Goal: Navigation & Orientation: Find specific page/section

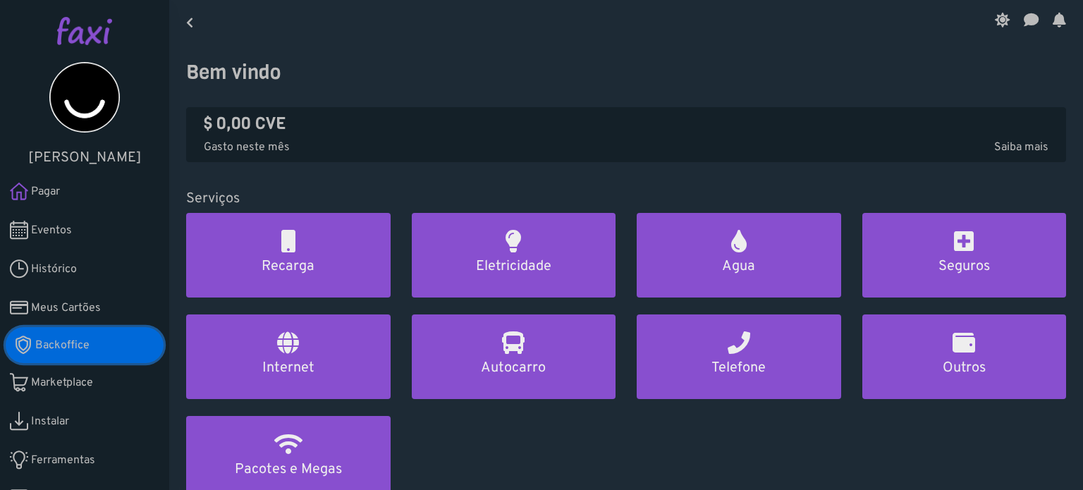
click at [88, 348] on span "Backoffice" at bounding box center [62, 345] width 54 height 17
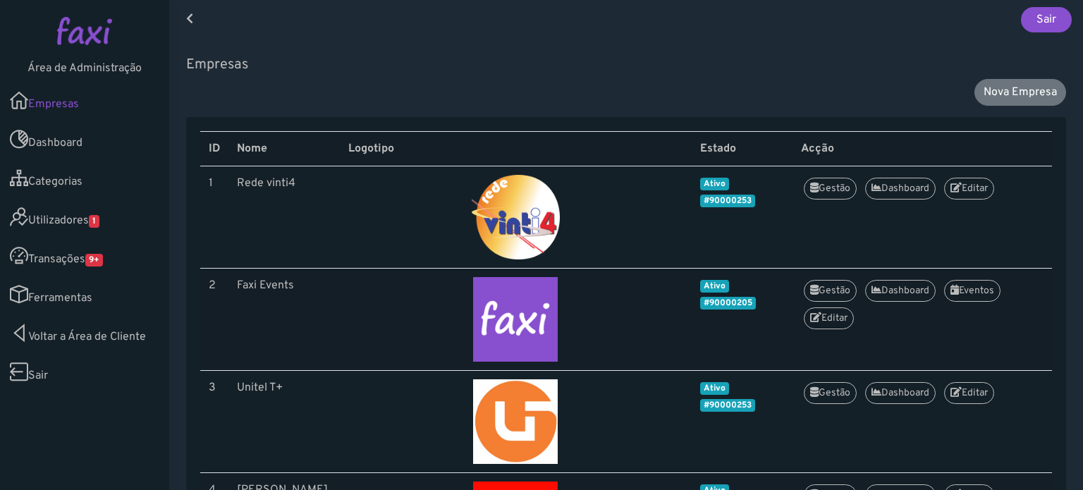
click at [56, 224] on link "Utilizadores 1" at bounding box center [84, 216] width 169 height 39
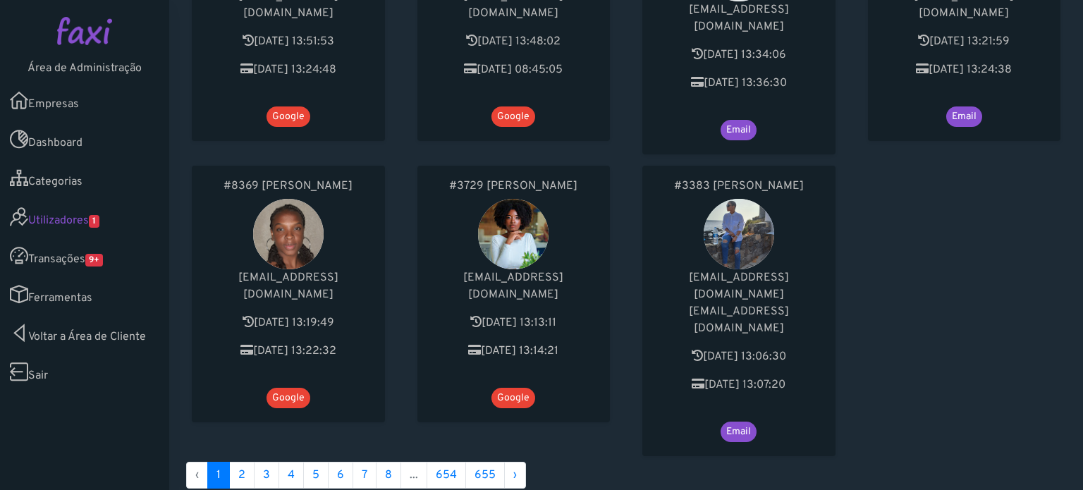
scroll to position [820, 0]
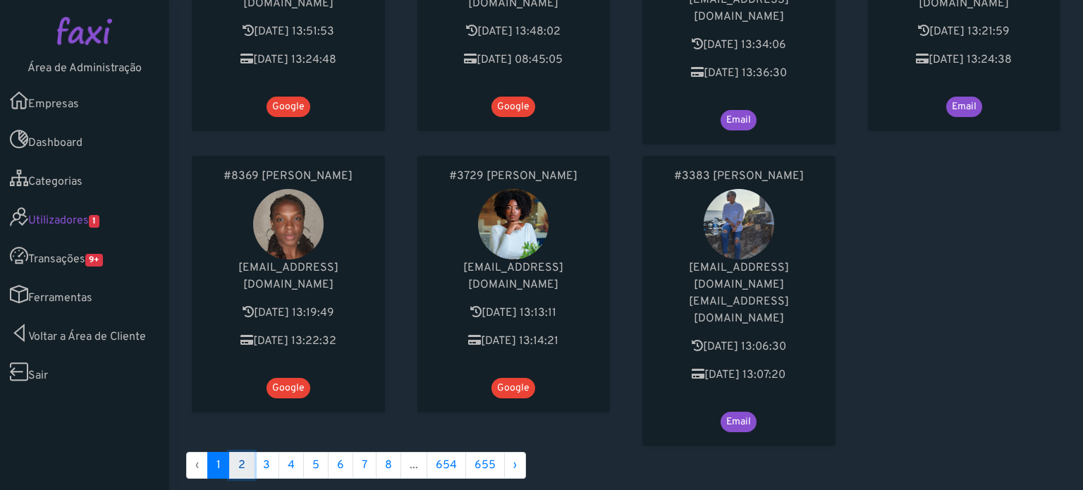
click at [238, 452] on link "2" at bounding box center [241, 465] width 25 height 27
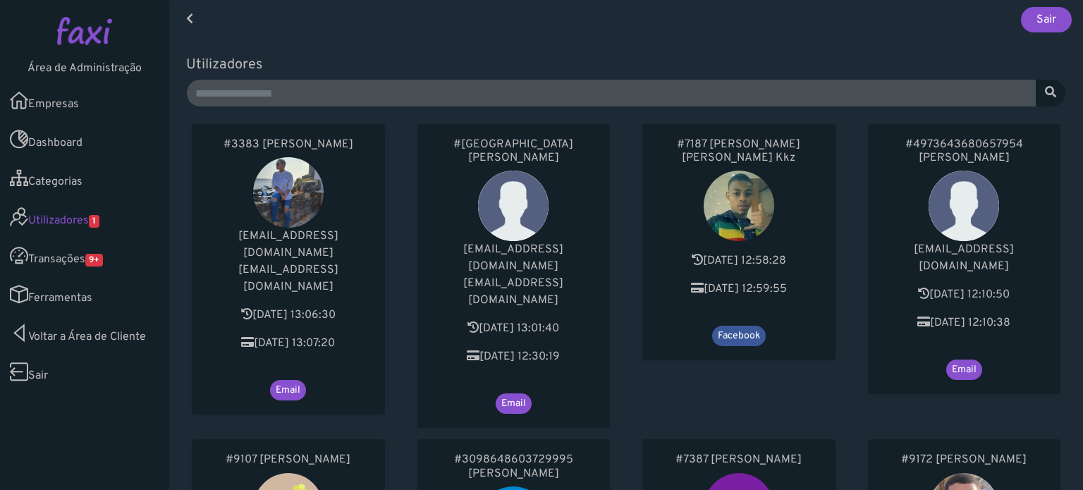
click at [391, 300] on div "#3383 Janice Martins celianejanice@gmail.com visavisto.cv.eu83@gmail.com 2025-0…" at bounding box center [289, 275] width 226 height 315
click at [78, 252] on link "Transações 9+" at bounding box center [84, 255] width 169 height 39
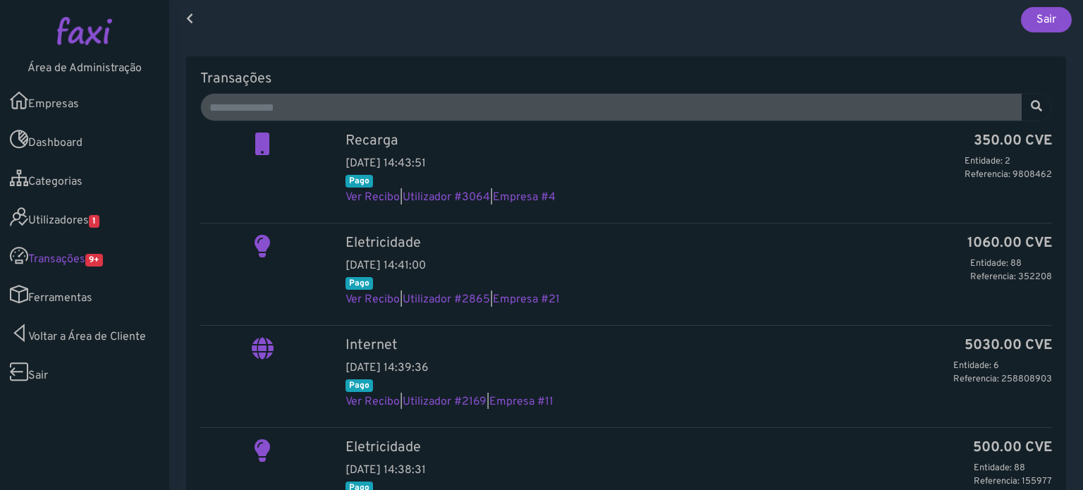
click at [33, 109] on link "Empresas" at bounding box center [84, 100] width 169 height 39
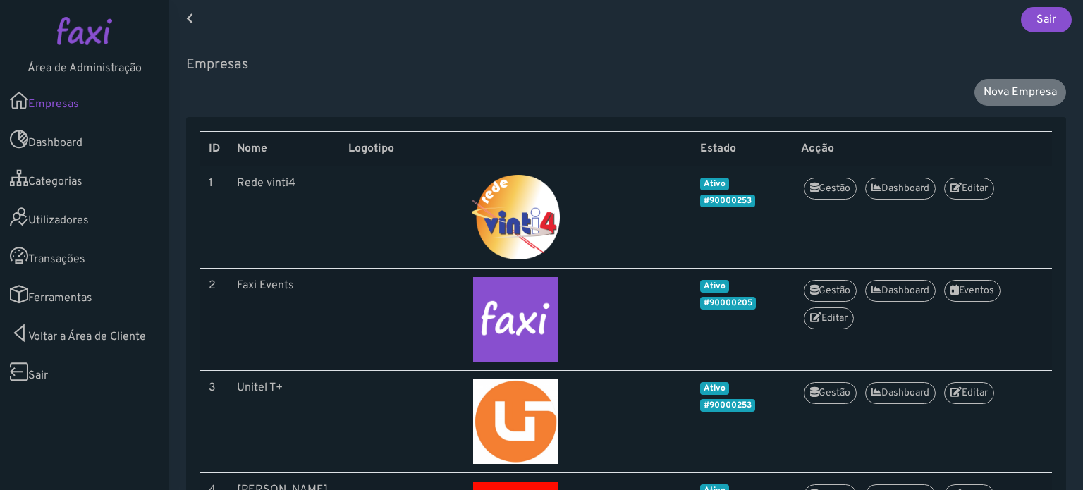
click at [72, 256] on link "Transações" at bounding box center [84, 255] width 169 height 39
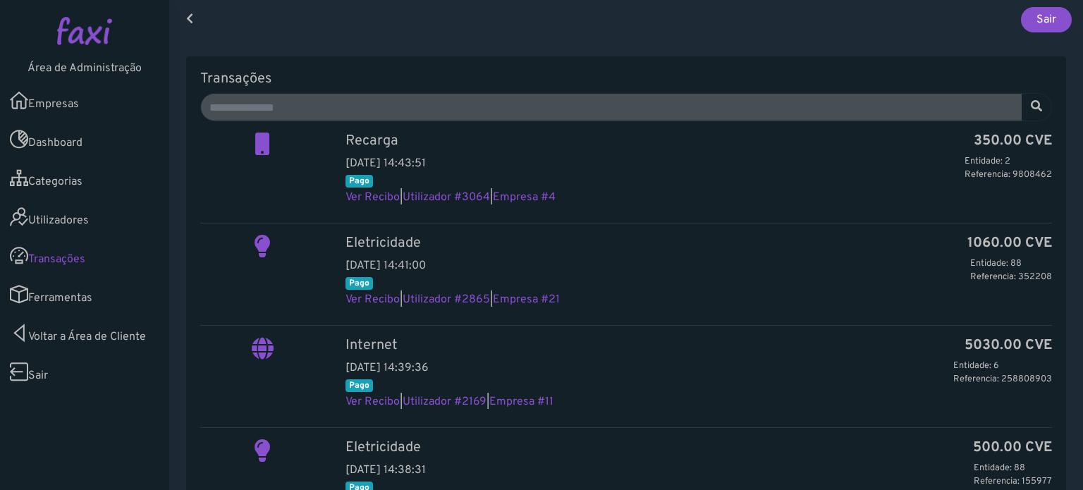
click at [87, 102] on link "Empresas" at bounding box center [84, 100] width 169 height 39
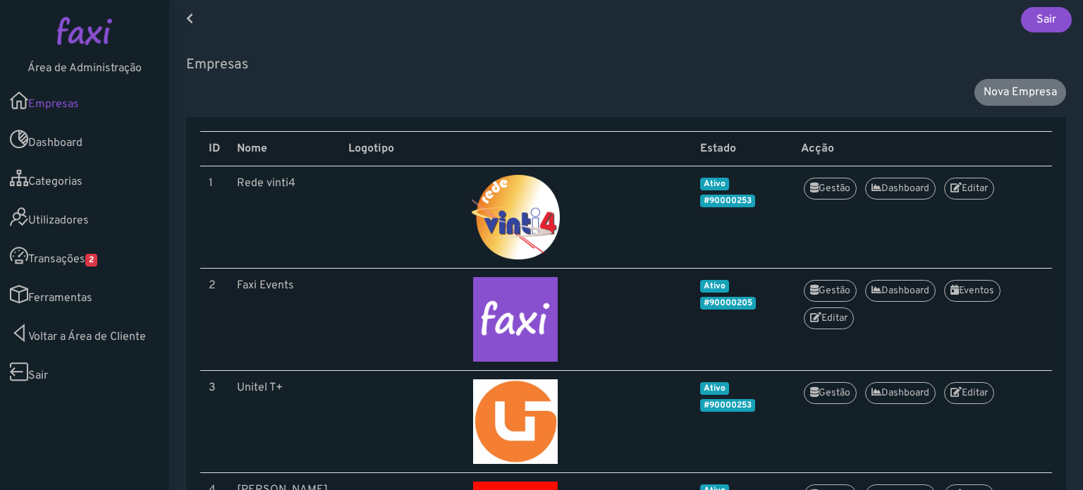
click at [39, 115] on link "Empresas" at bounding box center [84, 100] width 169 height 39
click at [78, 99] on link "Empresas" at bounding box center [84, 100] width 169 height 39
click at [66, 267] on link "Transações 2" at bounding box center [84, 255] width 169 height 39
